Goal: Information Seeking & Learning: Learn about a topic

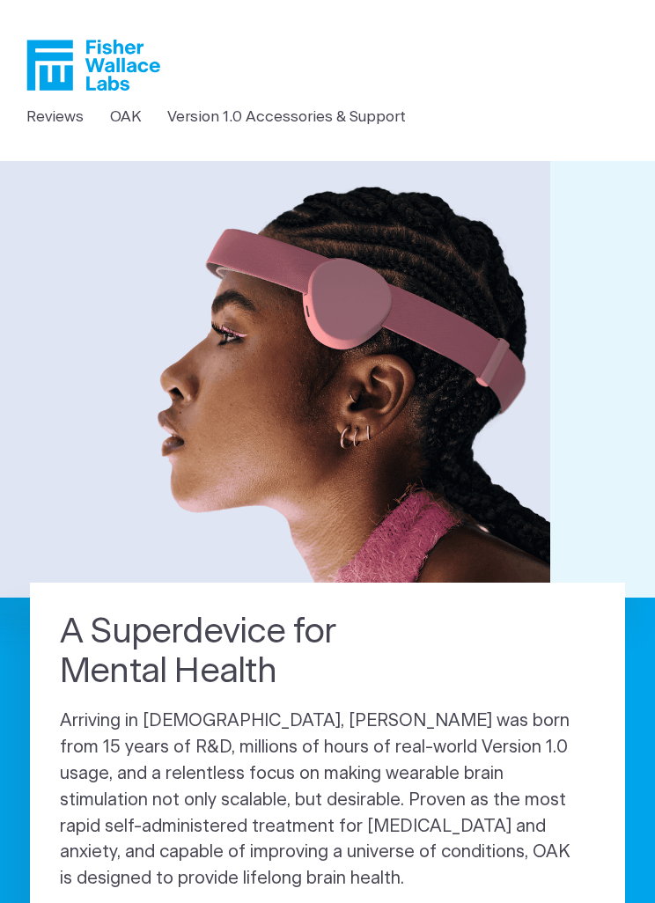
click at [224, 112] on link "Version 1.0 Accessories & Support" at bounding box center [286, 117] width 238 height 23
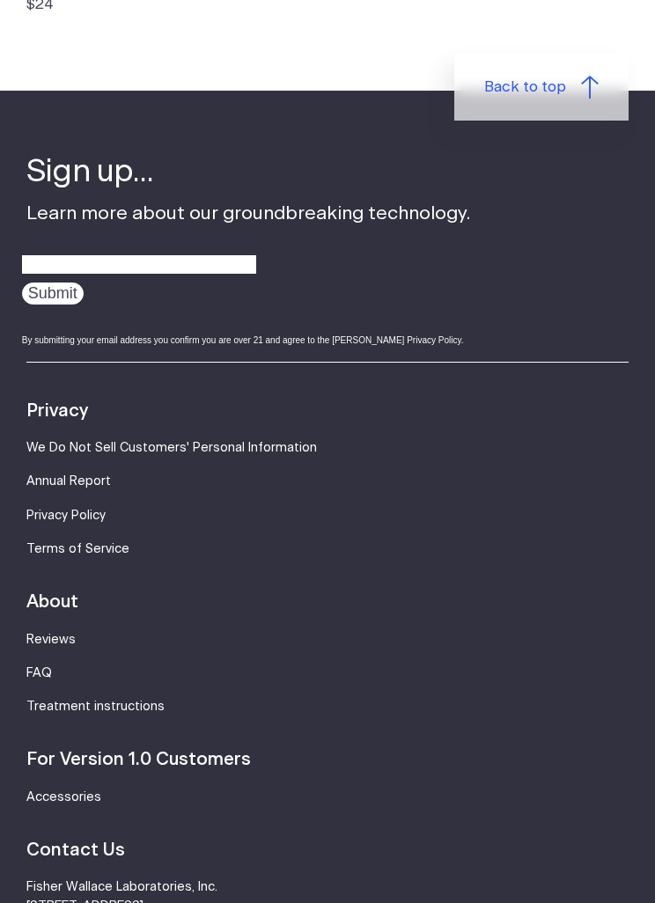
scroll to position [1403, 0]
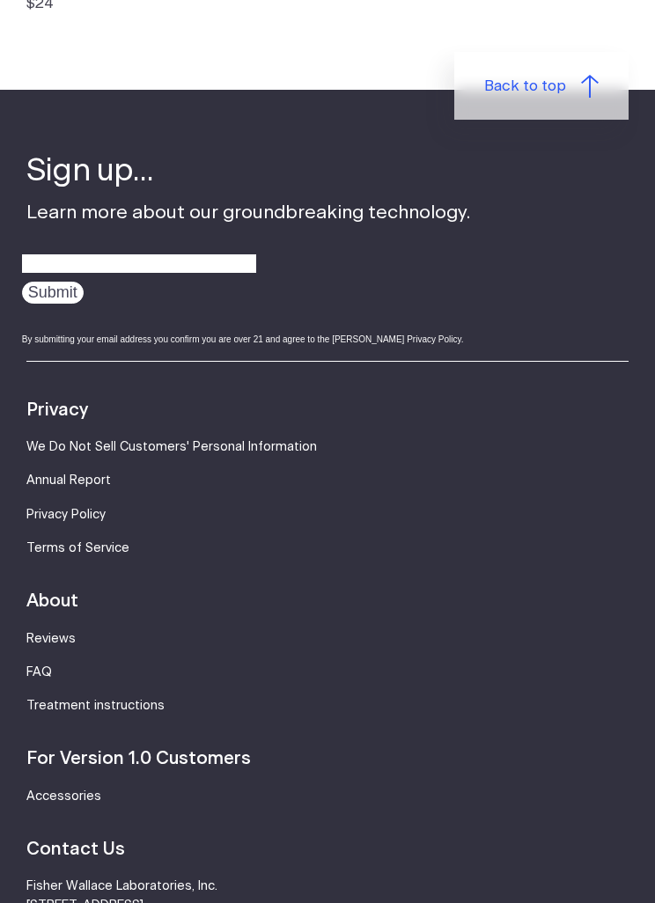
click at [40, 666] on link "FAQ" at bounding box center [39, 672] width 26 height 12
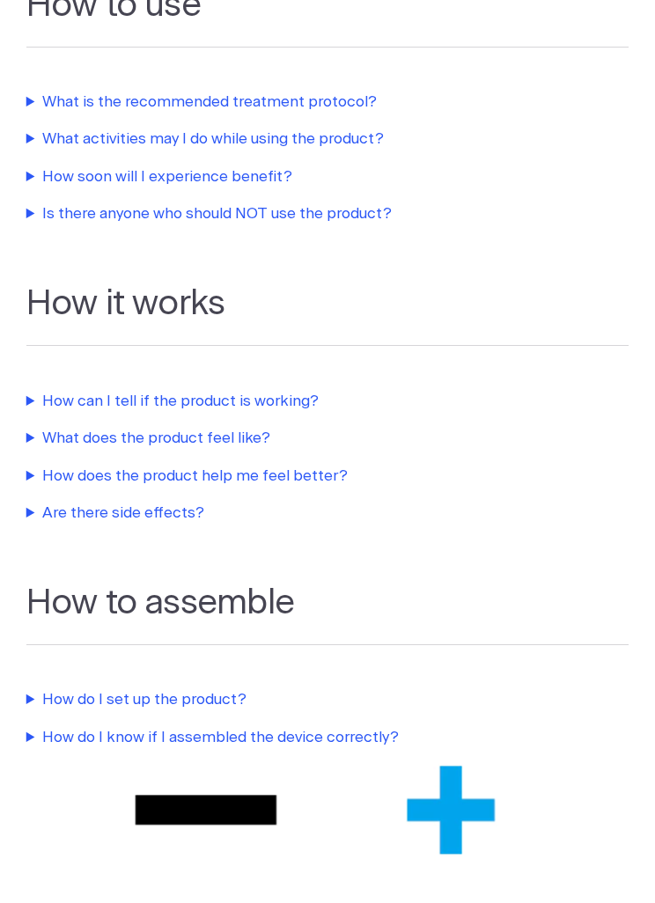
scroll to position [575, 0]
click at [84, 394] on summary "How can I tell if the product is working?" at bounding box center [327, 402] width 603 height 23
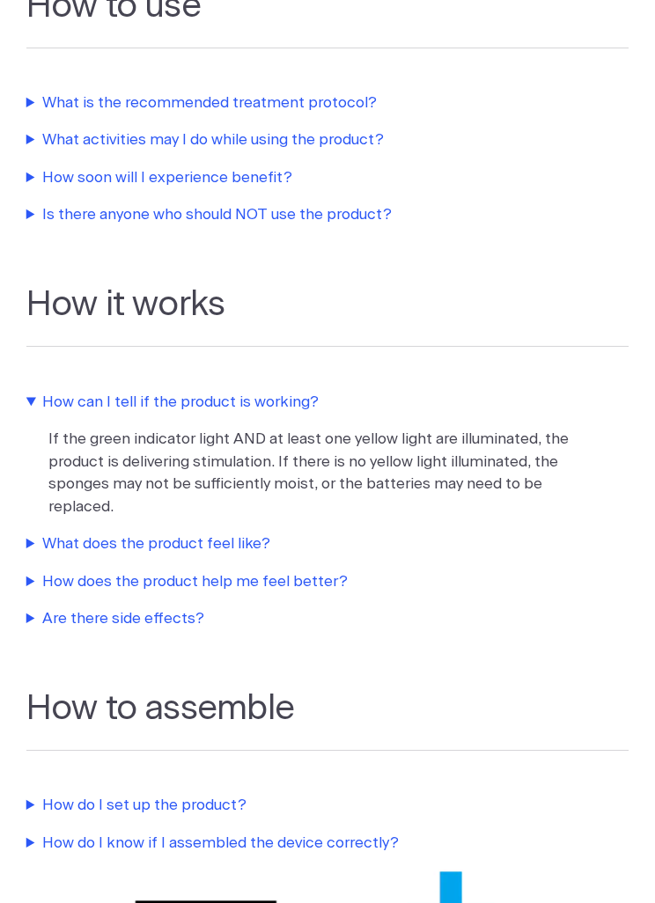
click at [91, 532] on summary "What does the product feel like?" at bounding box center [327, 543] width 603 height 23
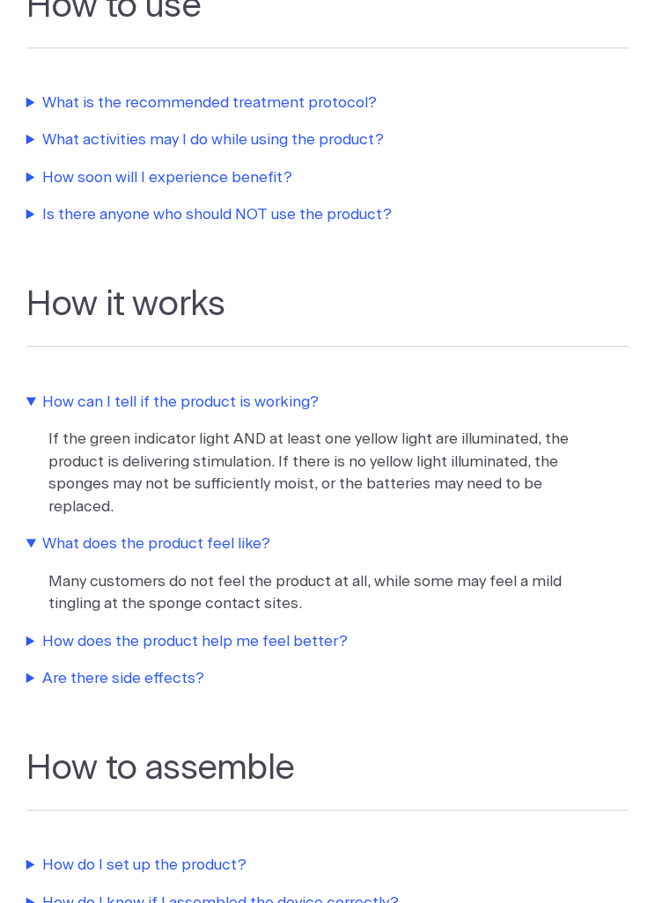
click at [105, 630] on summary "How does the product help me feel better?" at bounding box center [327, 641] width 603 height 23
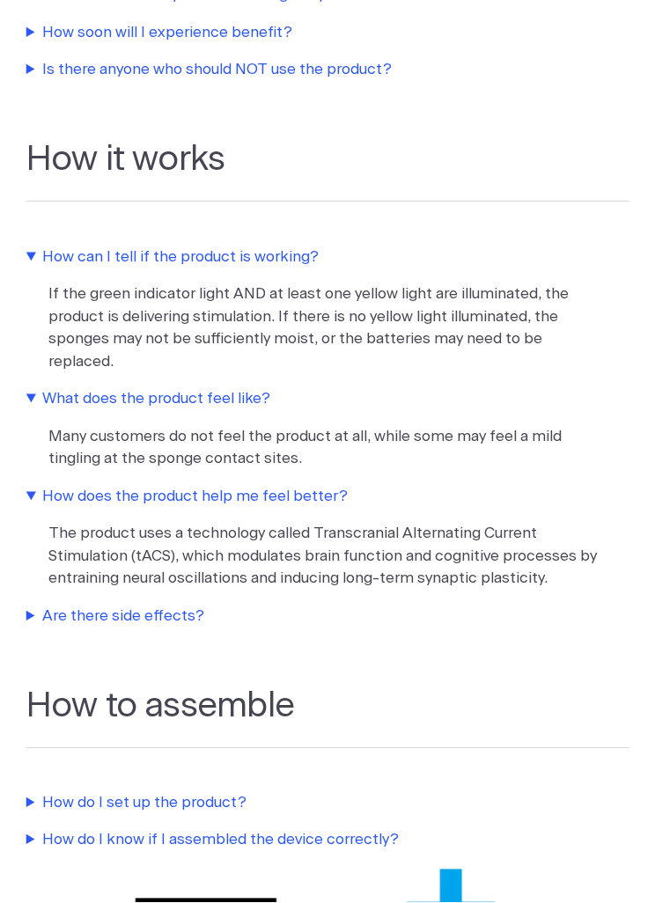
click at [86, 605] on summary "Are there side effects?" at bounding box center [327, 616] width 603 height 23
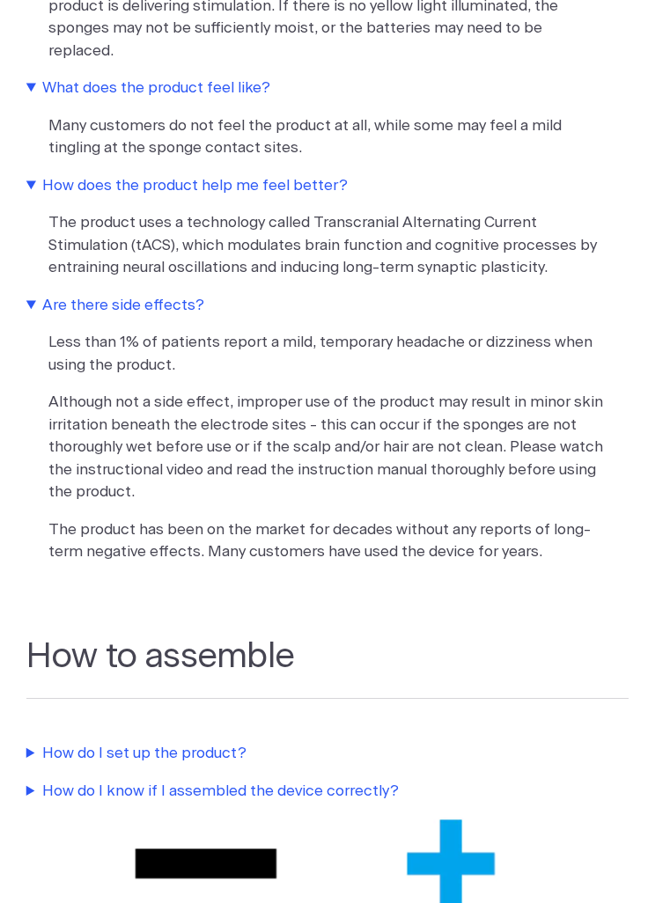
click at [89, 743] on summary "How do I set up the product?" at bounding box center [327, 754] width 603 height 23
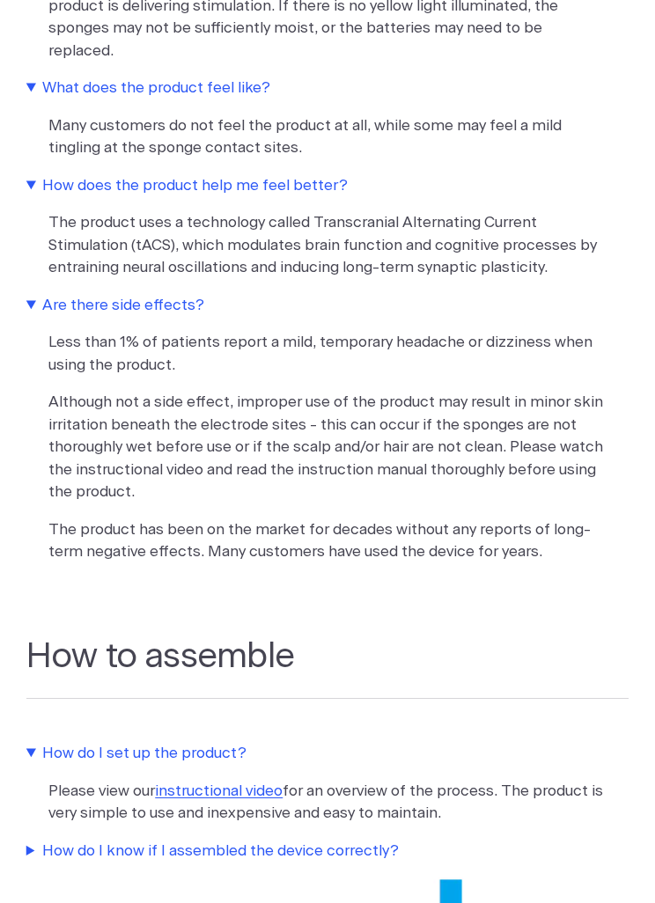
click at [214, 783] on link "instructional video" at bounding box center [219, 790] width 128 height 15
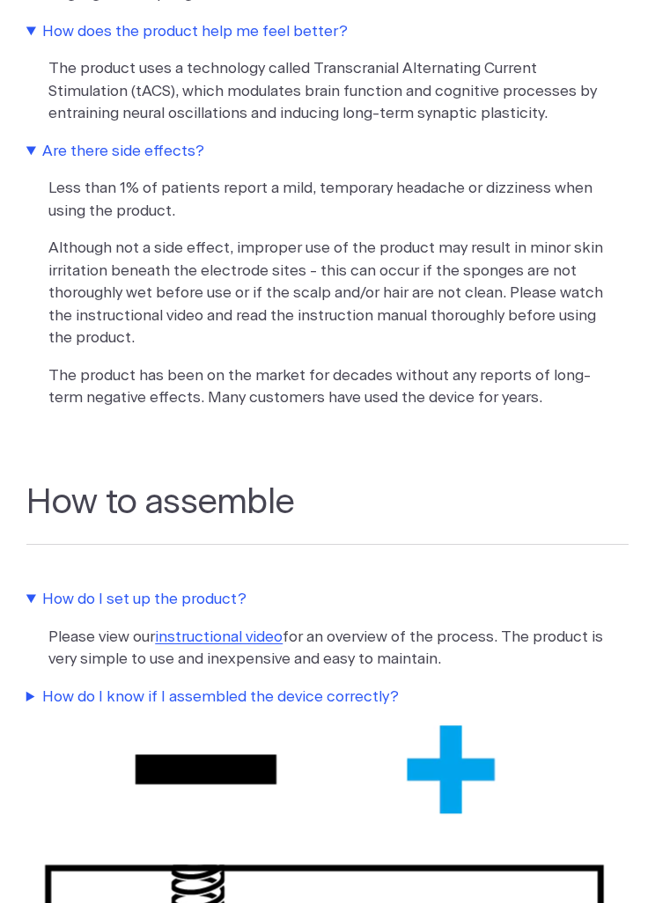
scroll to position [1190, 0]
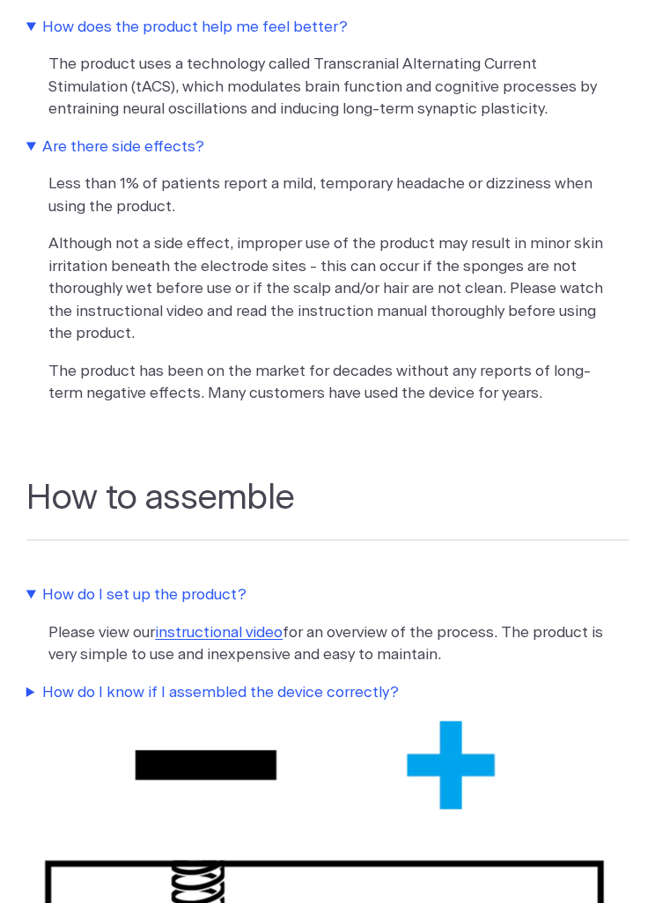
click at [105, 681] on summary "How do I know if I assembled the device correctly?" at bounding box center [327, 692] width 603 height 23
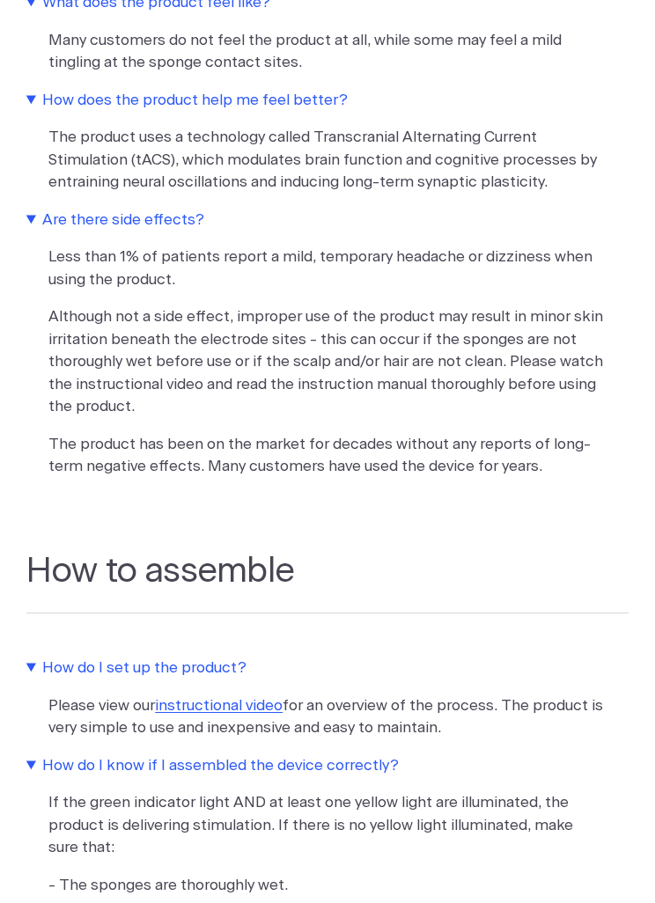
scroll to position [1110, 0]
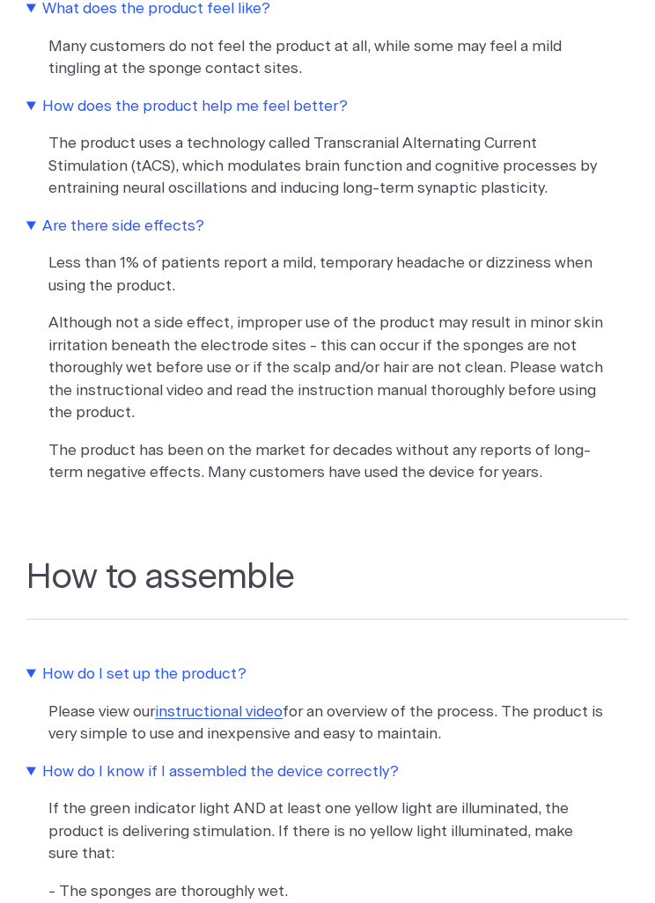
click at [219, 704] on link "instructional video" at bounding box center [219, 711] width 128 height 15
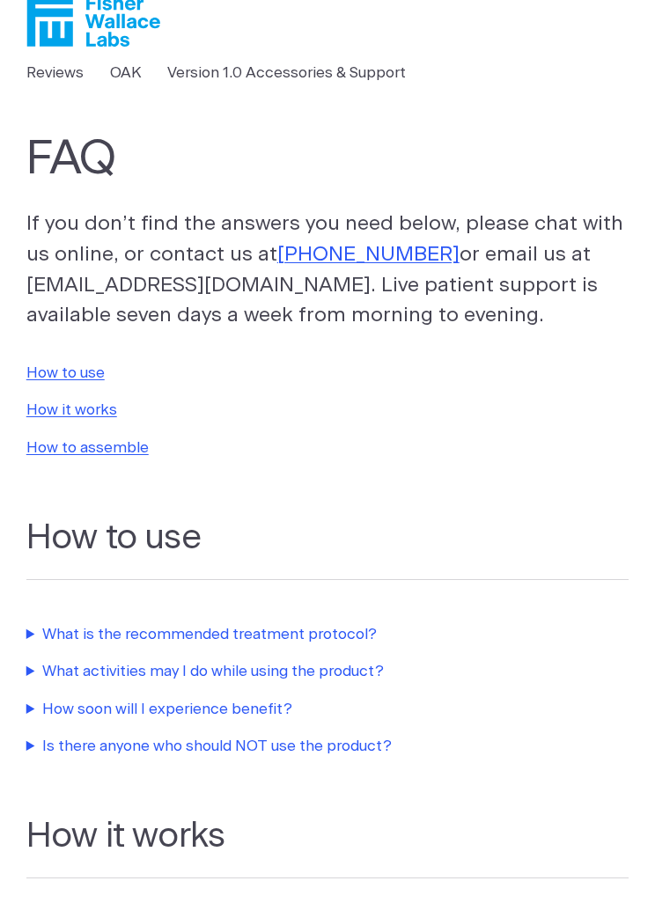
scroll to position [0, 0]
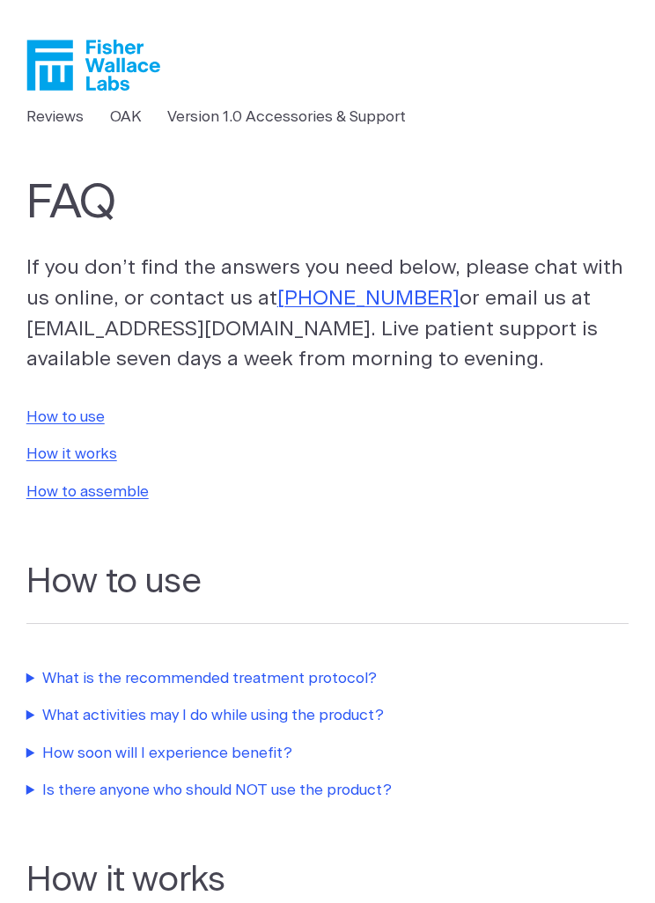
click at [105, 674] on summary "What is the recommended treatment protocol?" at bounding box center [327, 678] width 603 height 23
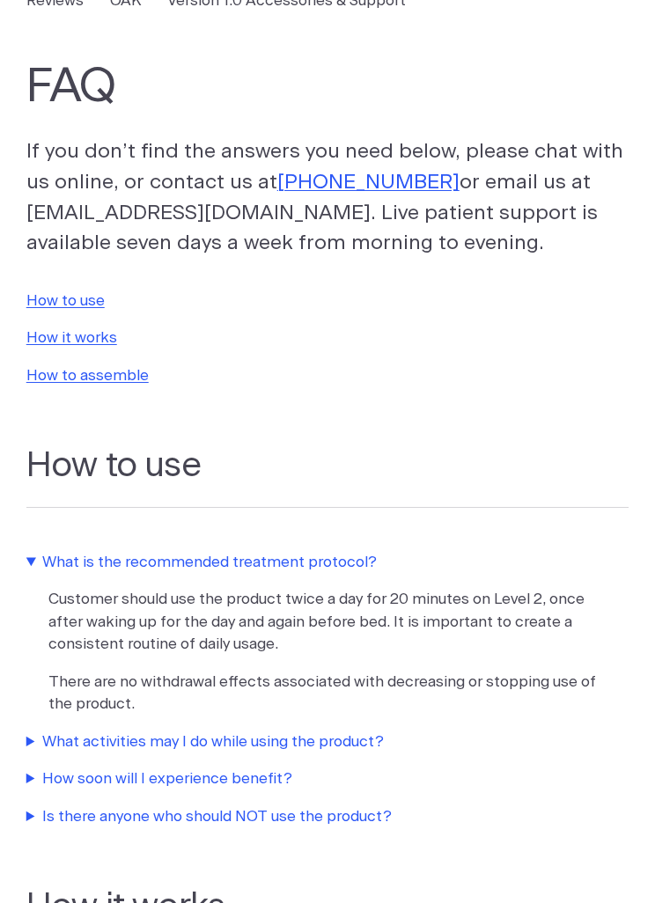
scroll to position [116, 0]
click at [82, 730] on summary "What activities may I do while using the product?" at bounding box center [327, 741] width 603 height 23
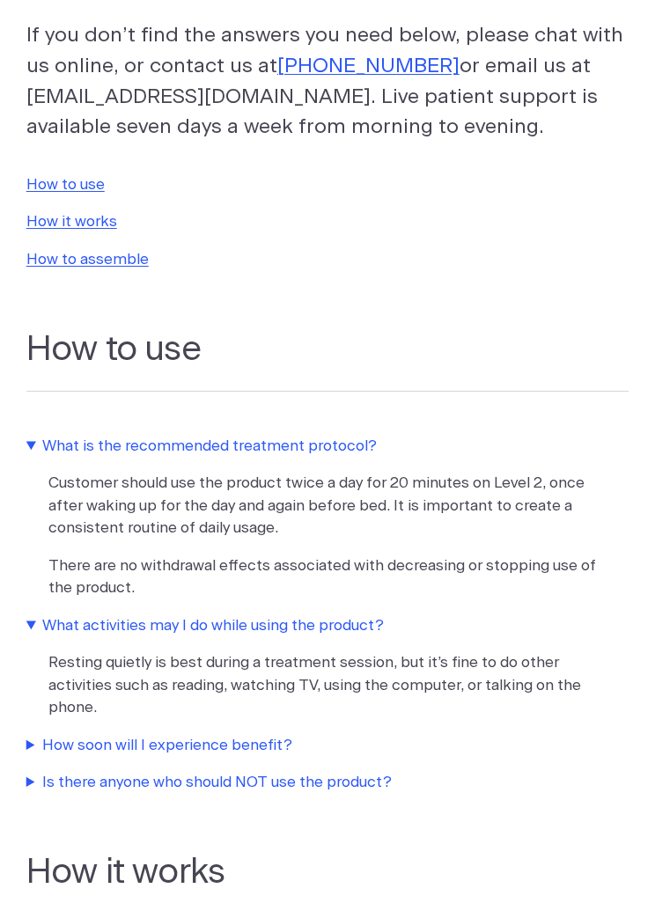
scroll to position [236, 0]
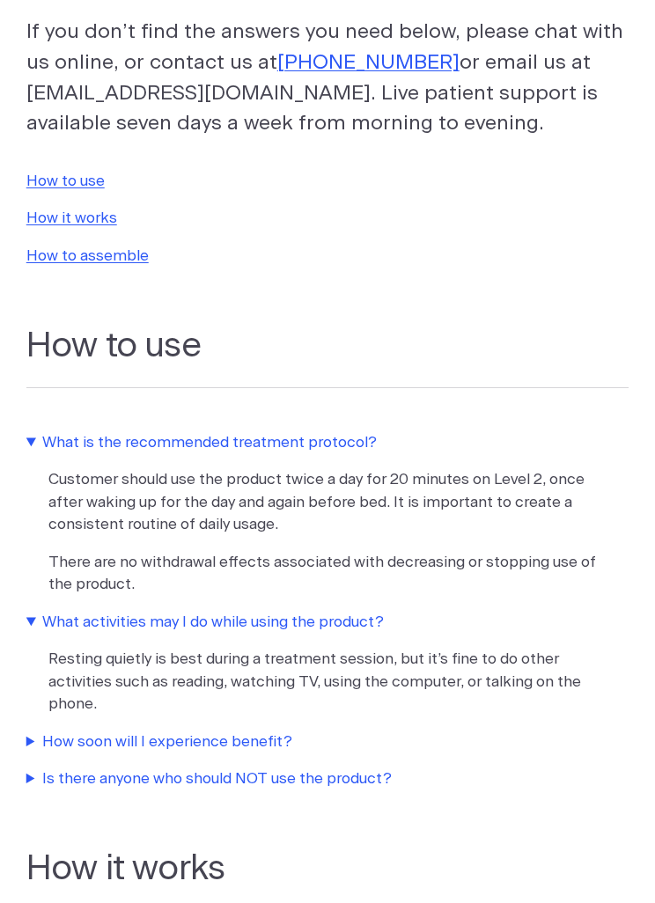
click at [83, 732] on summary "How soon will I experience benefit?" at bounding box center [327, 741] width 603 height 23
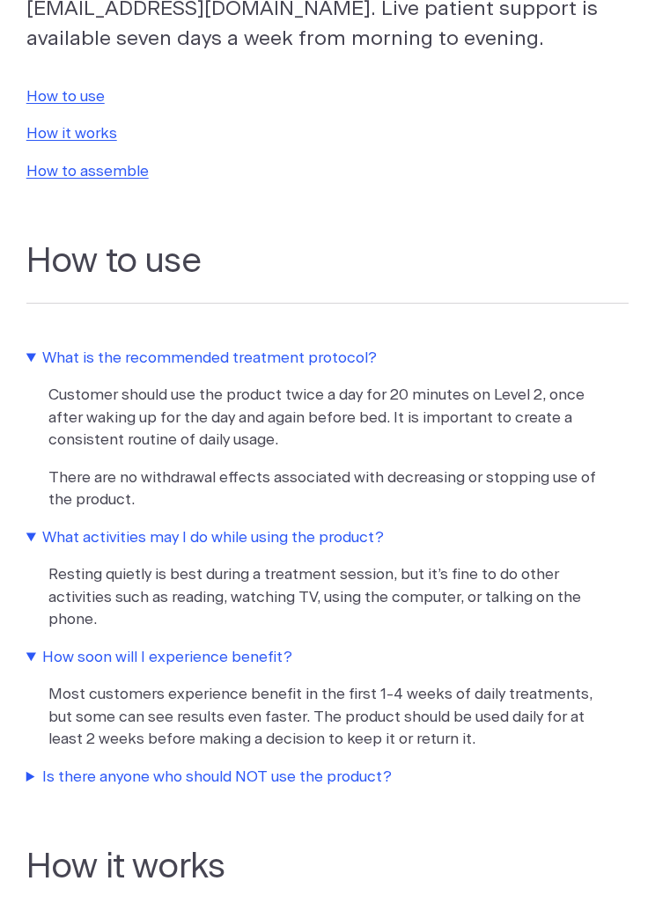
scroll to position [341, 0]
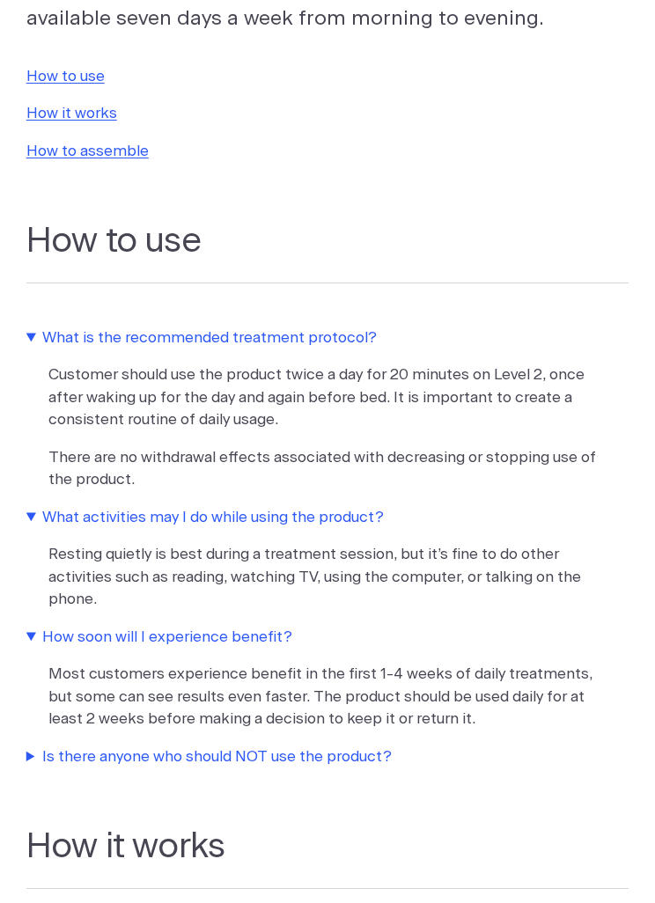
click at [101, 749] on summary "Is there anyone who should NOT use the product?" at bounding box center [327, 756] width 603 height 23
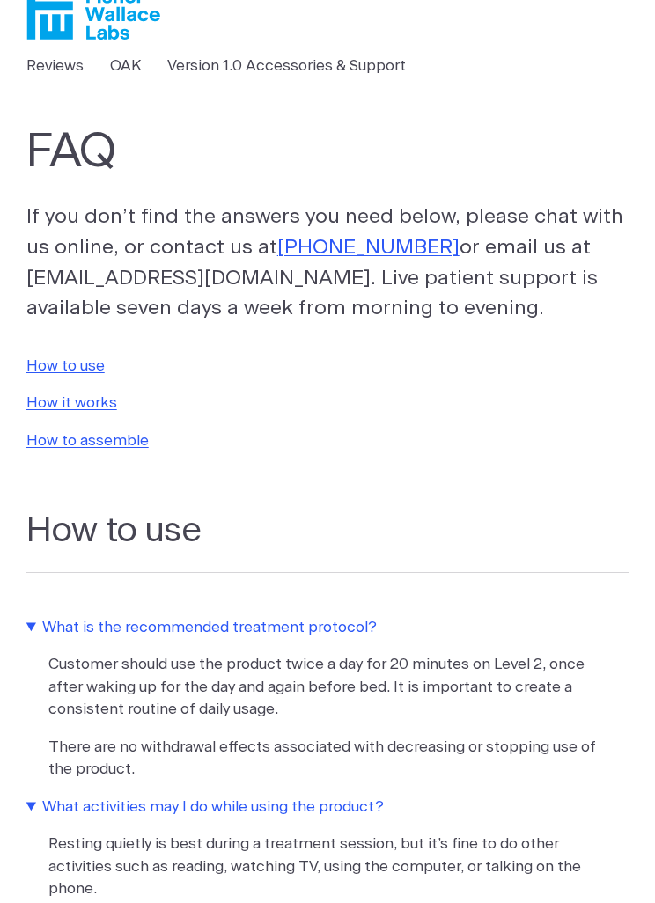
scroll to position [0, 0]
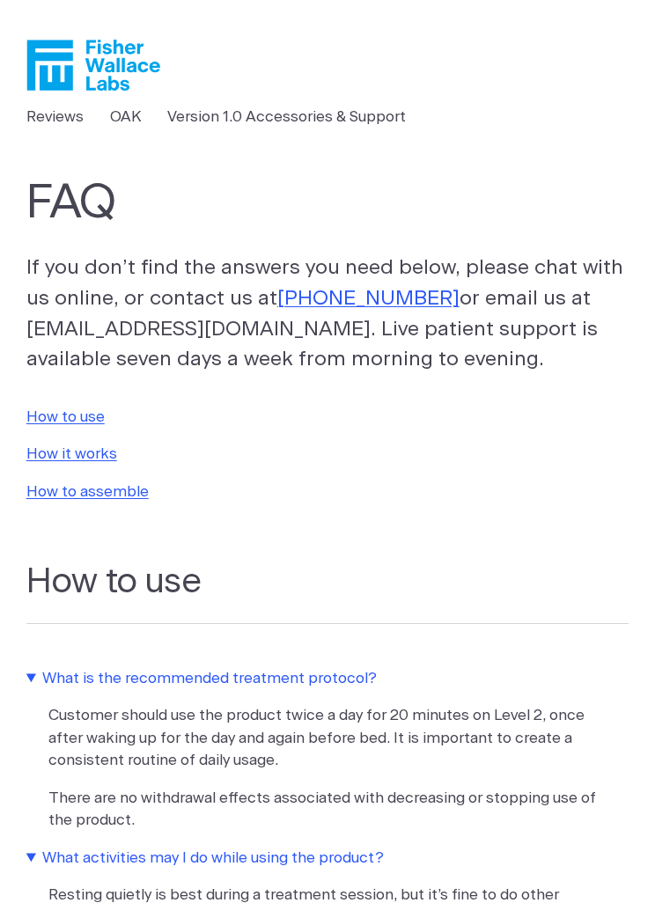
click at [125, 116] on link "OAK" at bounding box center [126, 117] width 32 height 23
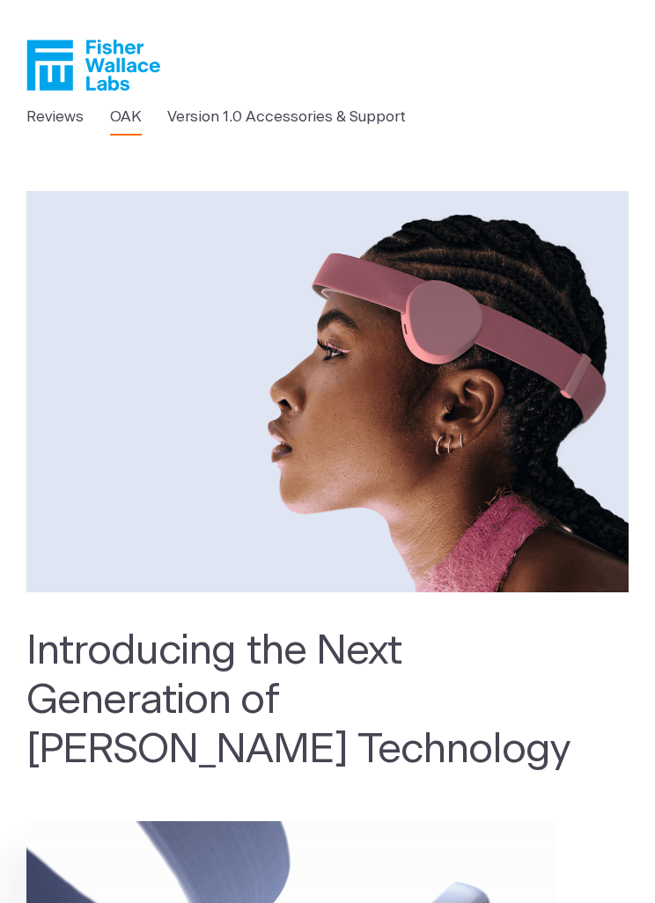
click at [126, 121] on link "OAK" at bounding box center [126, 117] width 32 height 23
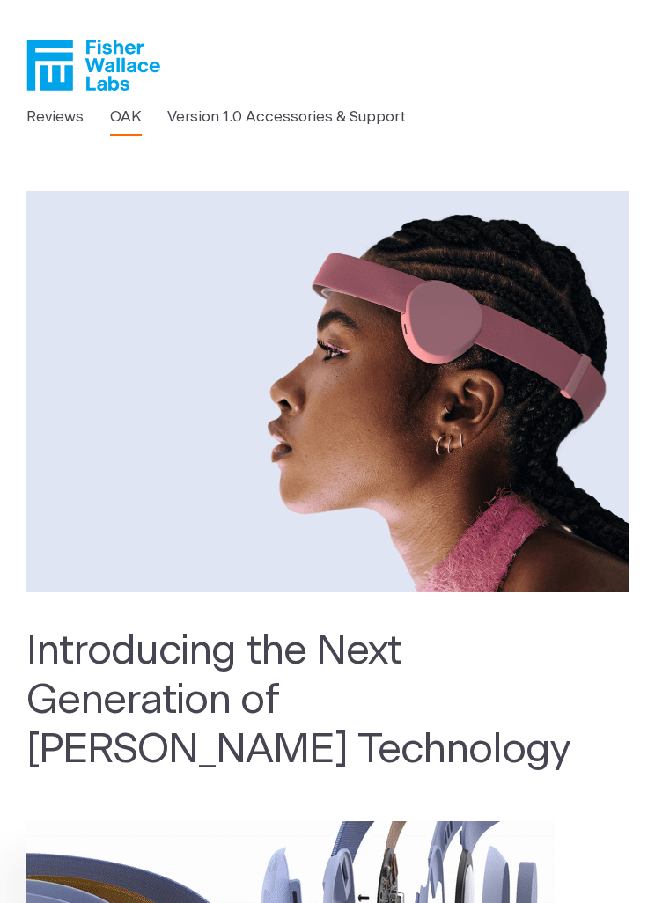
click at [54, 114] on link "Reviews" at bounding box center [54, 117] width 57 height 23
